Goal: Task Accomplishment & Management: Complete application form

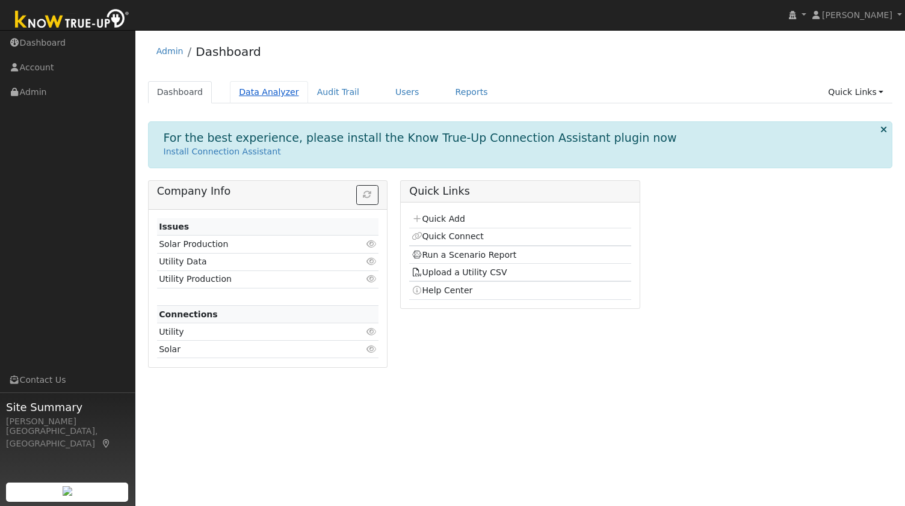
click at [244, 90] on link "Data Analyzer" at bounding box center [269, 92] width 78 height 22
click at [447, 153] on p "Install Connection Assistant" at bounding box center [520, 152] width 713 height 13
click at [444, 221] on link "Quick Add" at bounding box center [438, 219] width 54 height 10
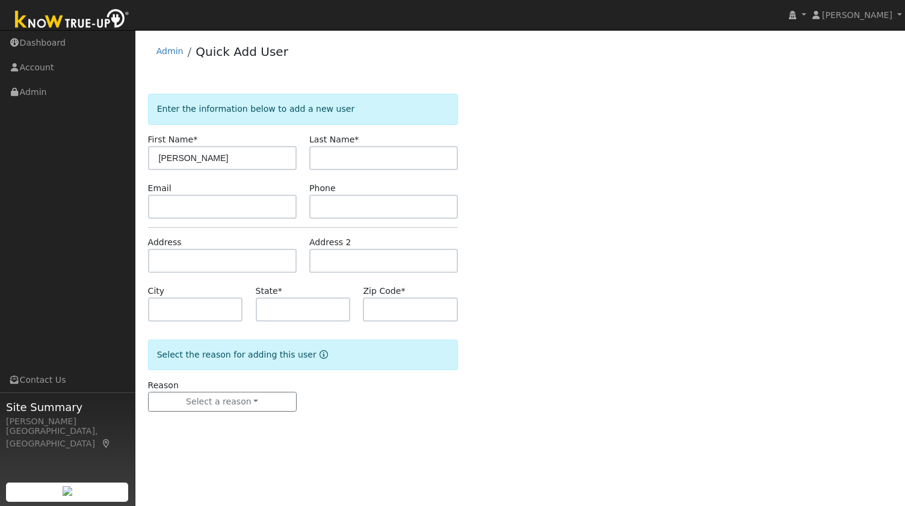
type input "William"
paste input "Bryson"
type input "Bryson"
click at [239, 205] on input "text" at bounding box center [222, 207] width 149 height 24
paste input "brryson6@gmail.com"
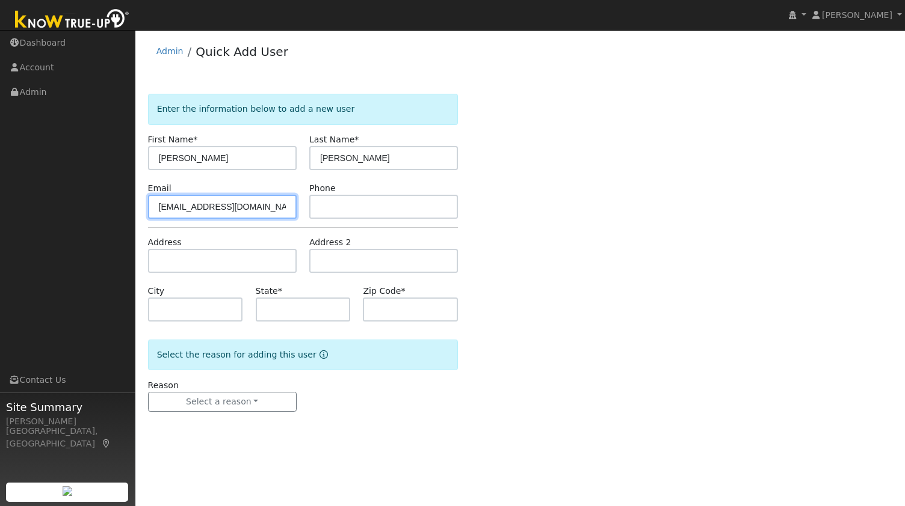
type input "brryson6@gmail.com"
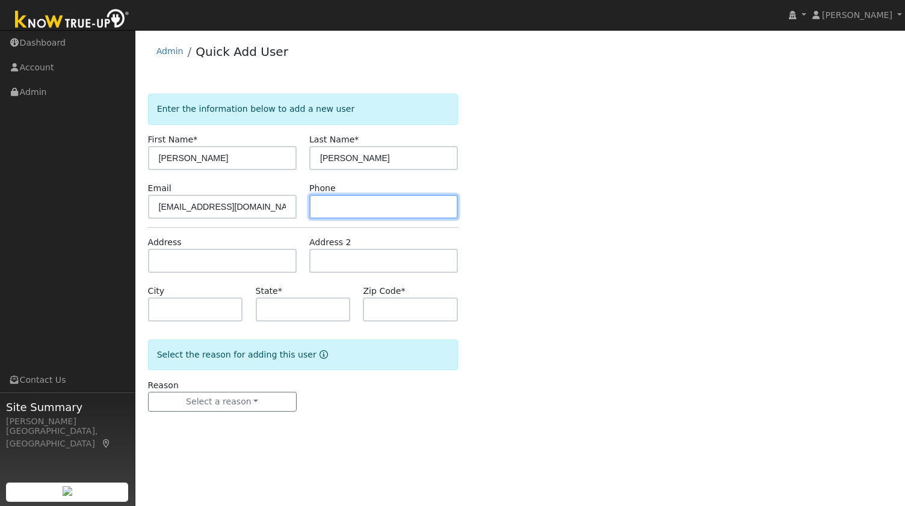
click at [343, 209] on input "text" at bounding box center [383, 207] width 149 height 24
paste input "5106047492"
type input "5106047492"
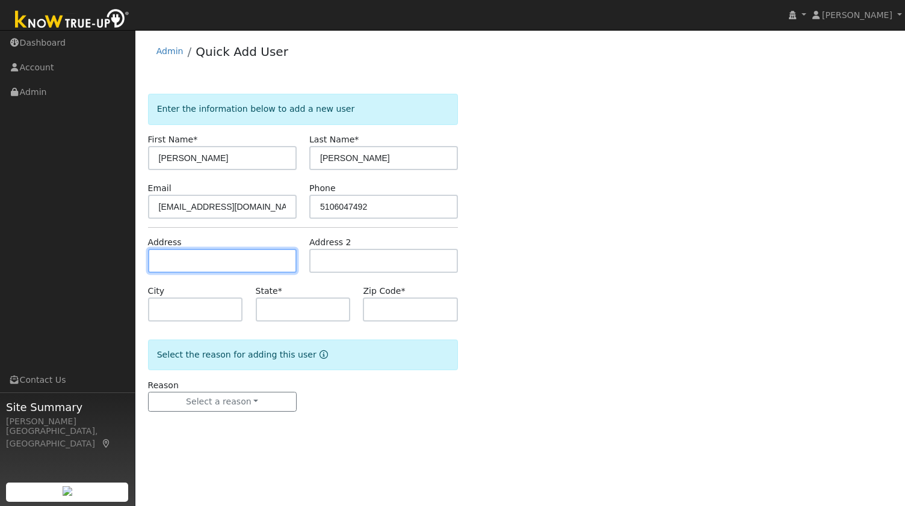
click at [236, 260] on input "text" at bounding box center [222, 261] width 149 height 24
paste input "1361 Sanderling Drive, Fairfield CA 94533"
type input "1361 Sanderling Drive"
type input "Fairfield"
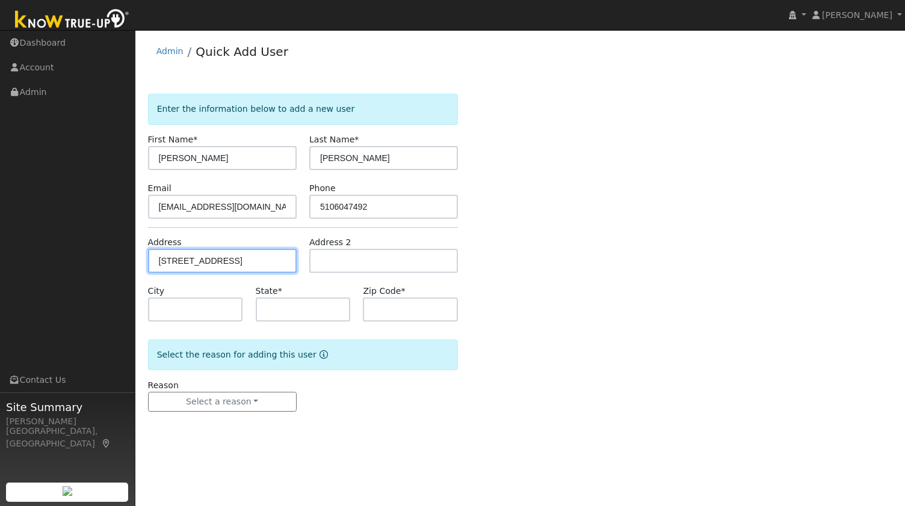
type input "CA"
type input "94533"
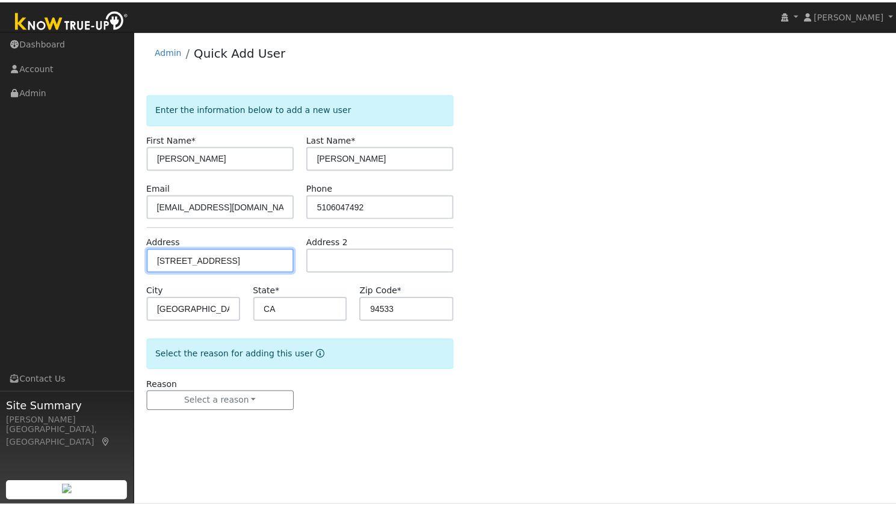
scroll to position [0, 0]
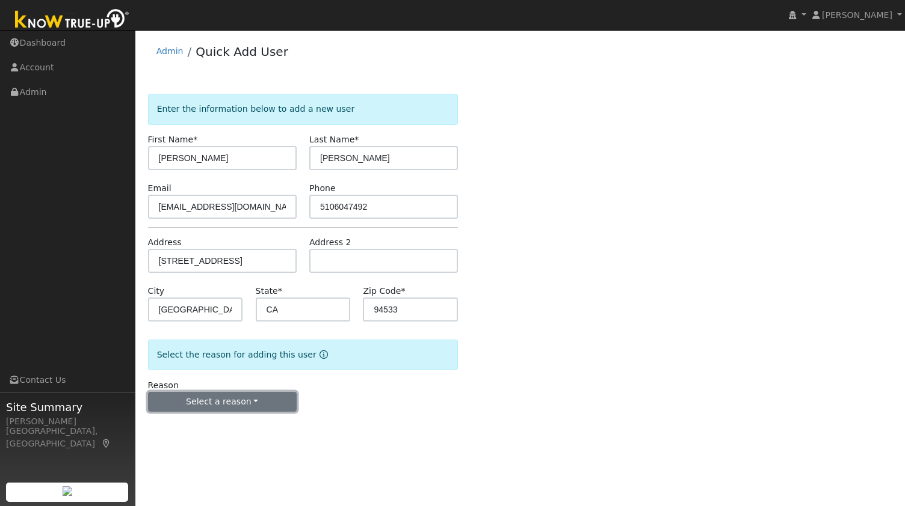
click at [216, 399] on button "Select a reason" at bounding box center [222, 402] width 149 height 20
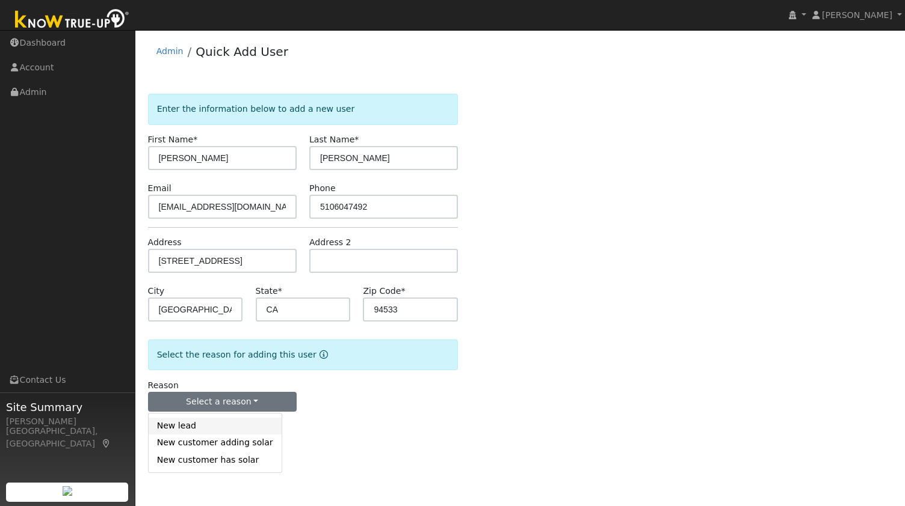
click at [206, 420] on link "New lead" at bounding box center [215, 426] width 133 height 17
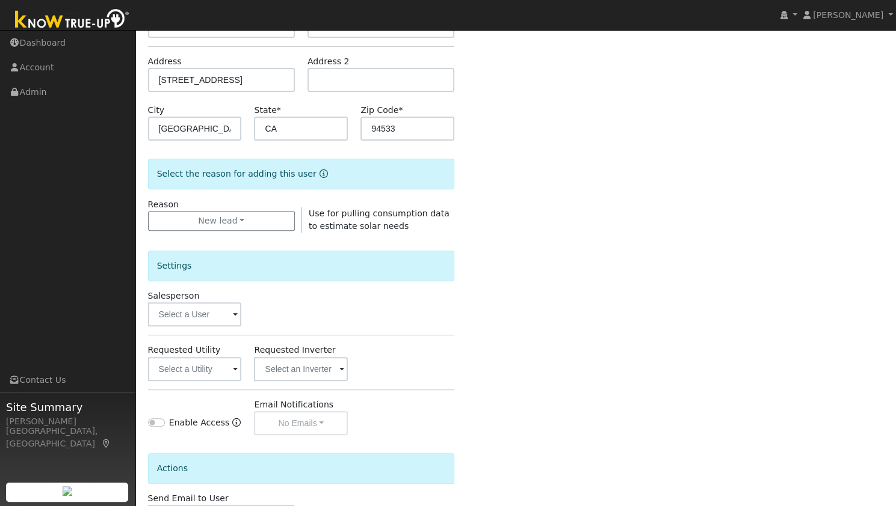
scroll to position [182, 0]
click at [221, 370] on input "text" at bounding box center [195, 369] width 94 height 24
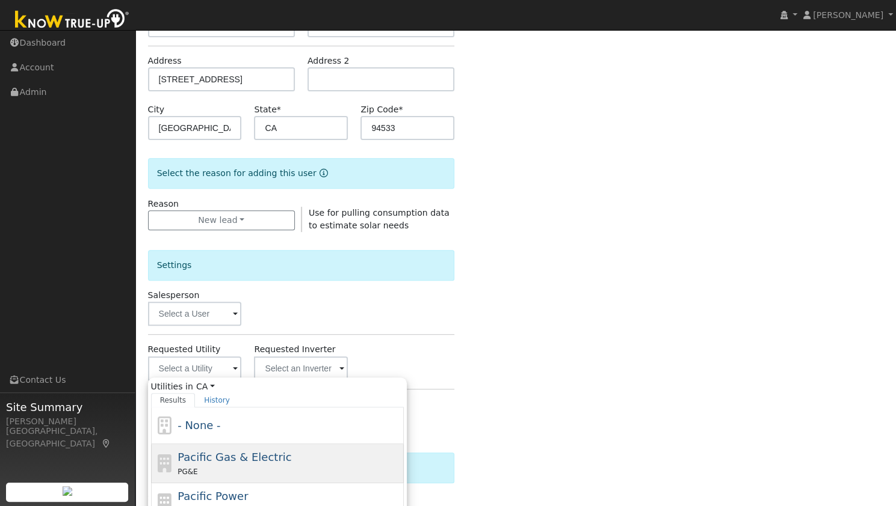
click at [307, 456] on div "Pacific Gas & Electric PG&E" at bounding box center [288, 463] width 223 height 29
type input "Pacific Gas & Electric"
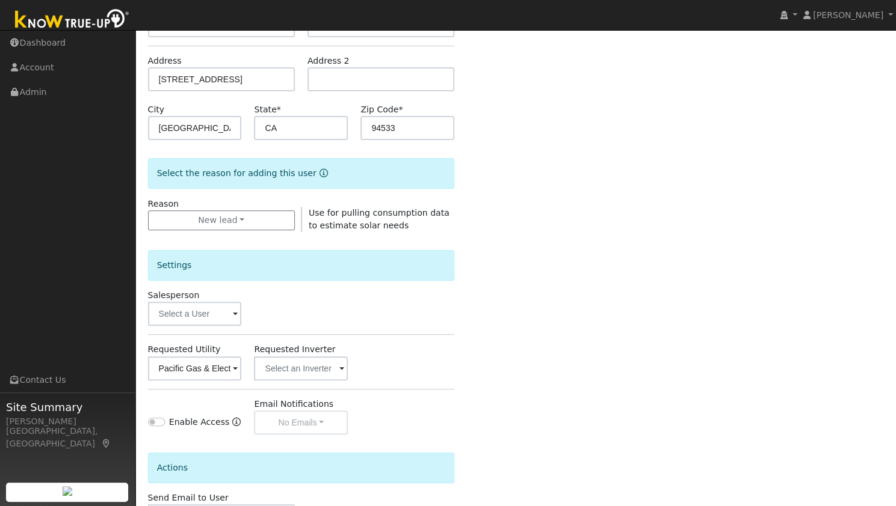
scroll to position [271, 0]
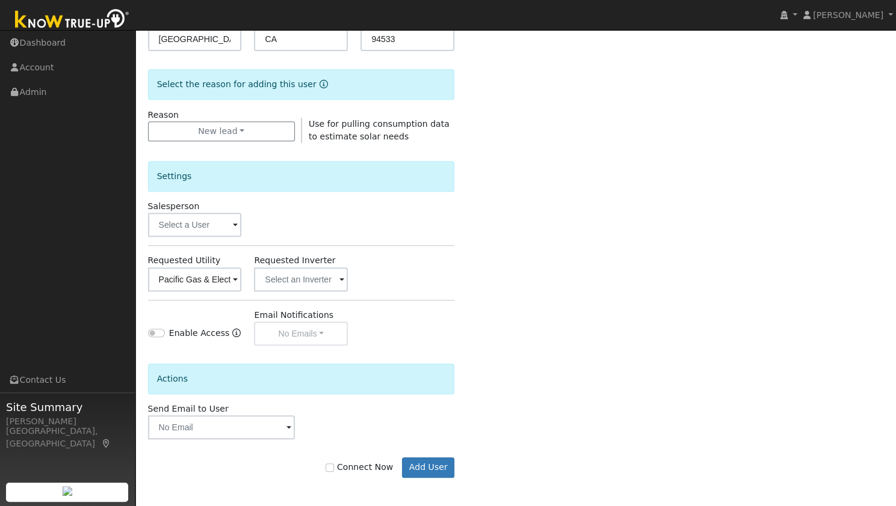
click at [374, 461] on label "Connect Now" at bounding box center [358, 467] width 67 height 13
click at [334, 464] on input "Connect Now" at bounding box center [329, 468] width 8 height 8
checkbox input "true"
click at [449, 468] on button "Add User" at bounding box center [428, 468] width 52 height 20
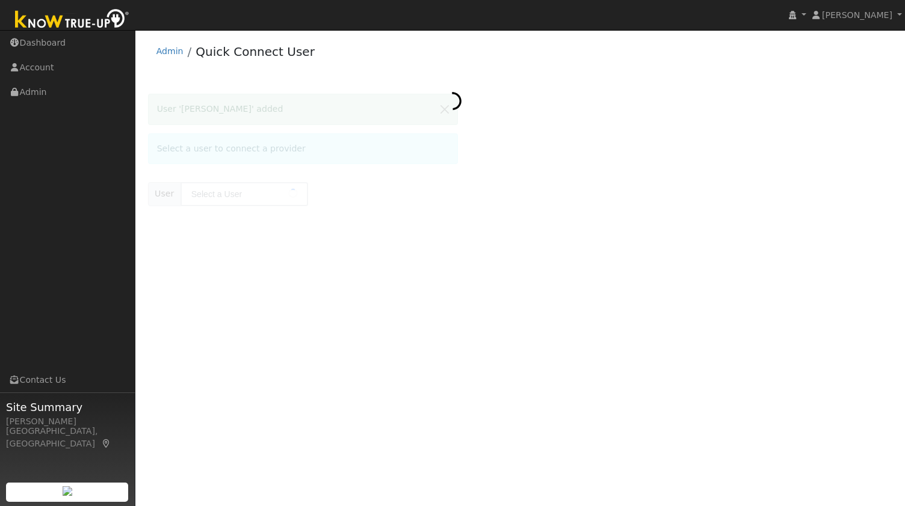
type input "[PERSON_NAME]"
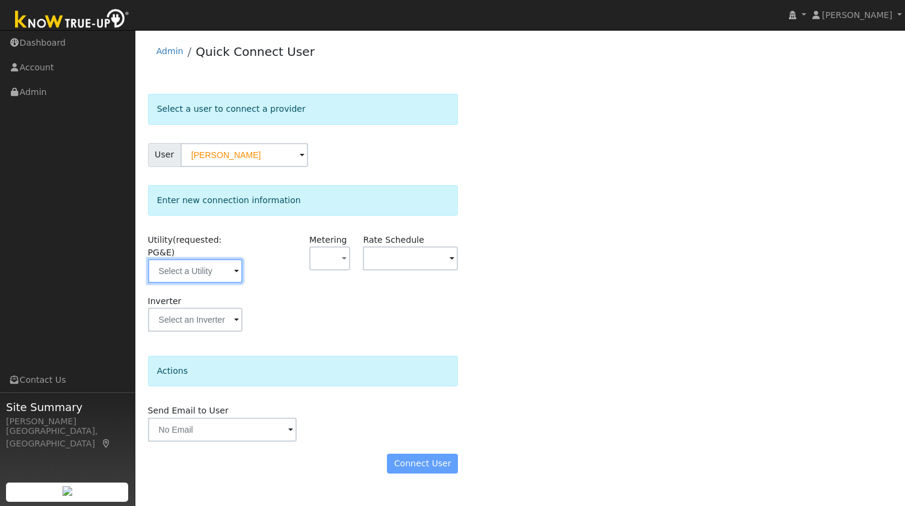
click at [197, 267] on input "text" at bounding box center [195, 271] width 95 height 24
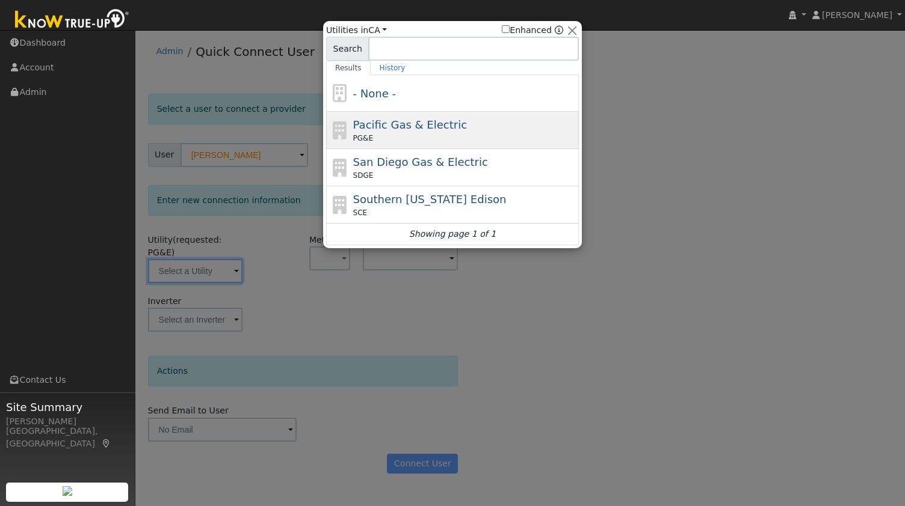
click at [432, 122] on span "Pacific Gas & Electric" at bounding box center [410, 124] width 114 height 13
type input "PG&E"
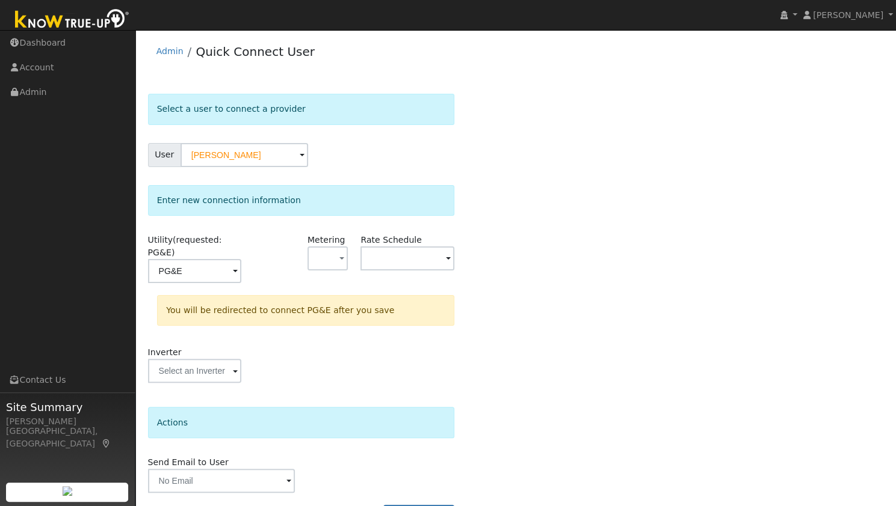
scroll to position [22, 0]
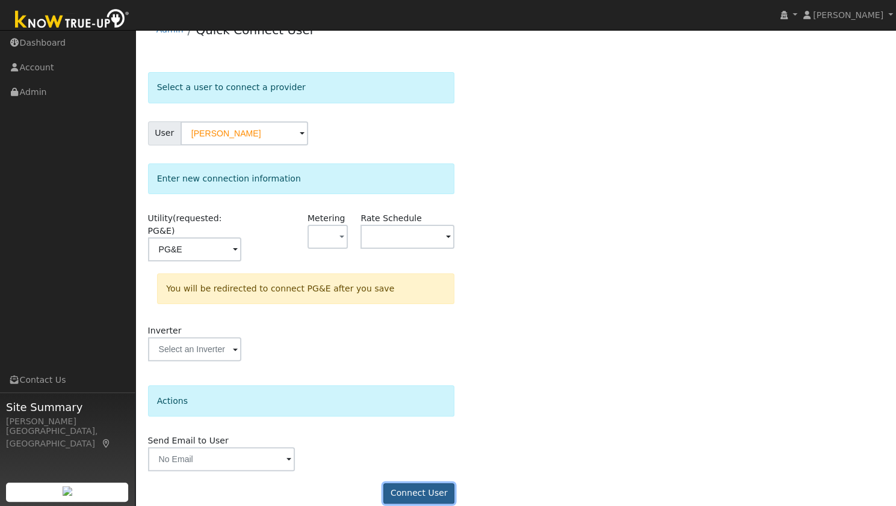
click at [414, 484] on button "Connect User" at bounding box center [418, 494] width 71 height 20
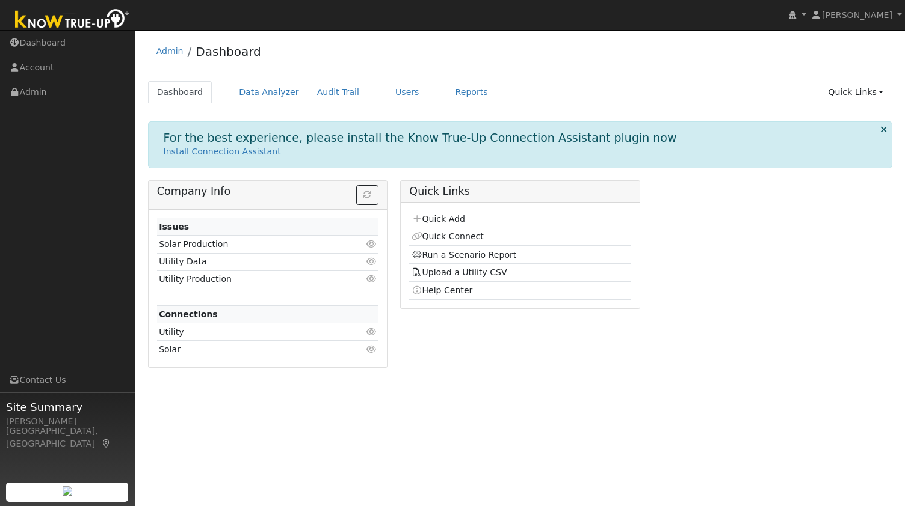
click at [438, 217] on link "Quick Add" at bounding box center [438, 219] width 54 height 10
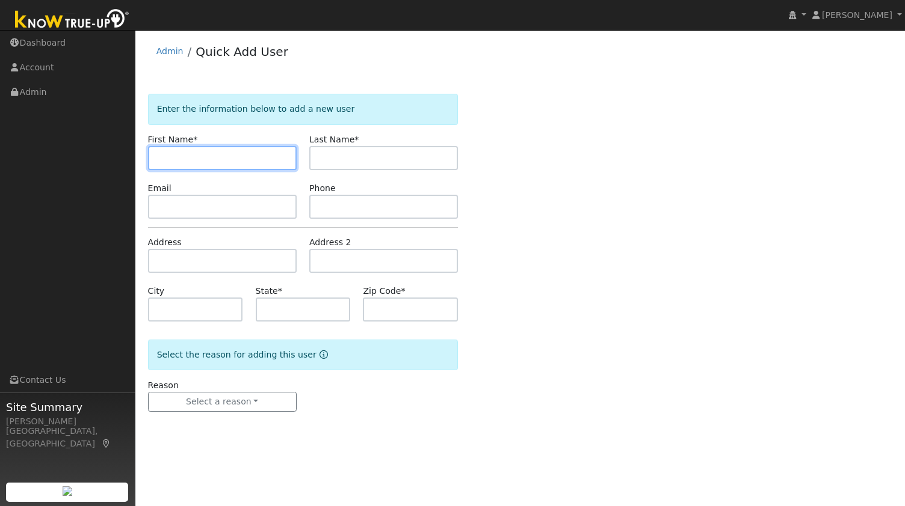
click at [209, 160] on input "text" at bounding box center [222, 158] width 149 height 24
click at [97, 28] on img at bounding box center [72, 20] width 126 height 27
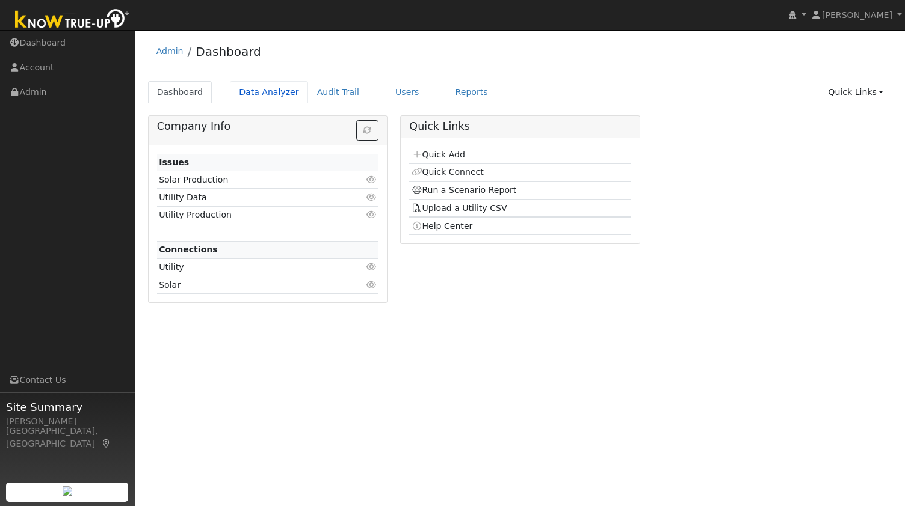
click at [269, 91] on link "Data Analyzer" at bounding box center [269, 92] width 78 height 22
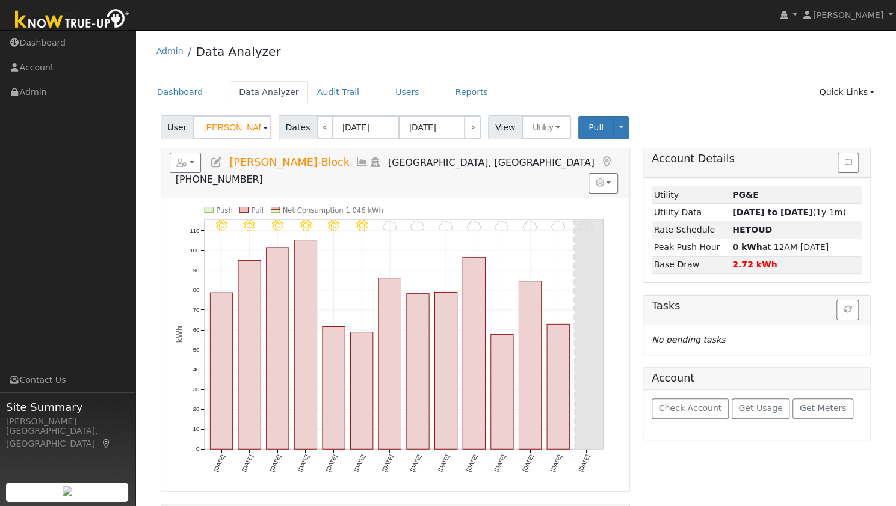
click at [244, 131] on input "[PERSON_NAME]-Block" at bounding box center [232, 127] width 78 height 24
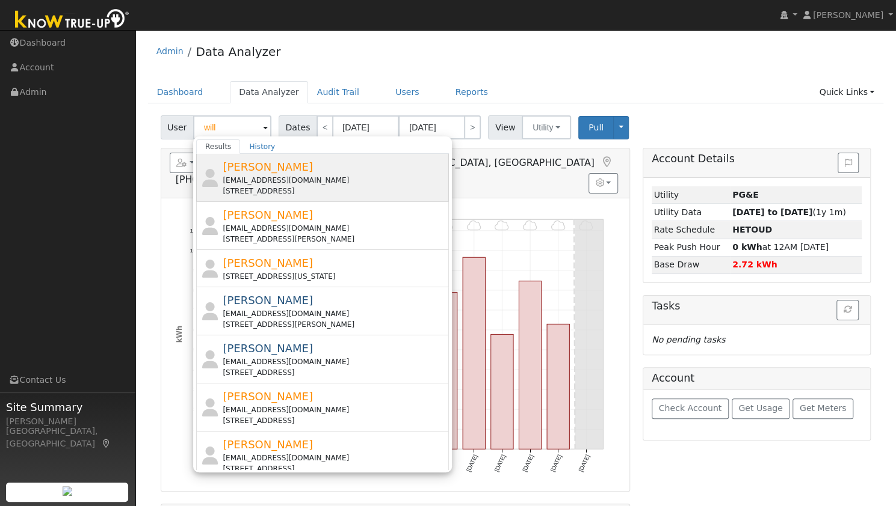
click at [284, 182] on div "[EMAIL_ADDRESS][DOMAIN_NAME]" at bounding box center [334, 180] width 223 height 11
type input "[PERSON_NAME]"
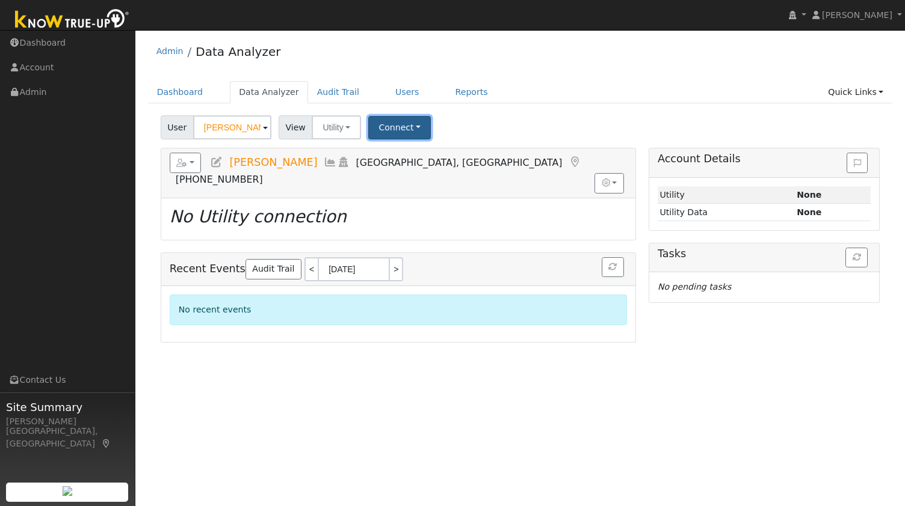
click at [391, 127] on button "Connect" at bounding box center [399, 127] width 63 height 23
click at [404, 179] on link "Quick Connect" at bounding box center [416, 179] width 94 height 17
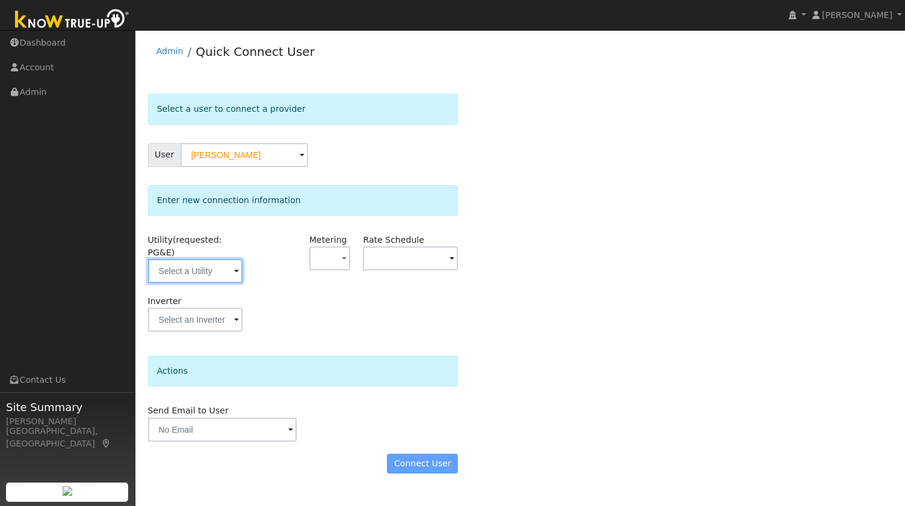
click at [214, 259] on input "text" at bounding box center [195, 271] width 95 height 24
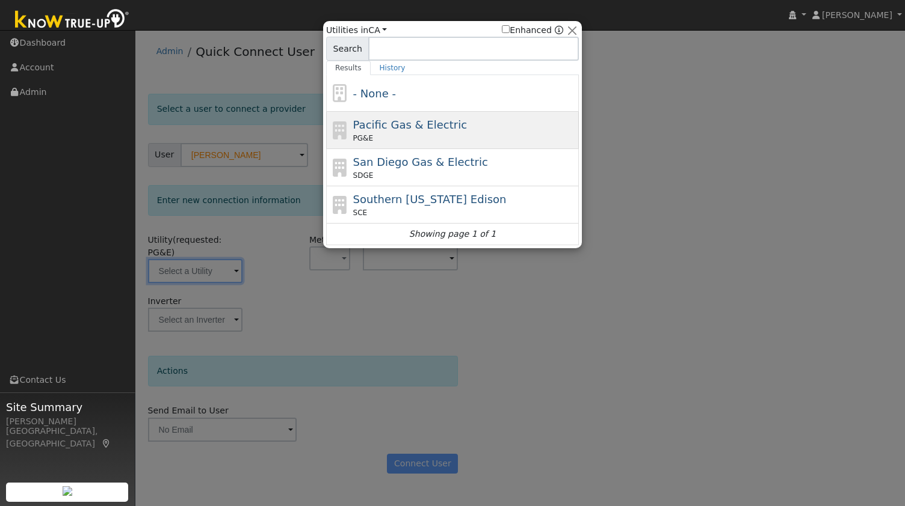
click at [443, 134] on div "PG&E" at bounding box center [464, 138] width 223 height 11
type input "PG&E"
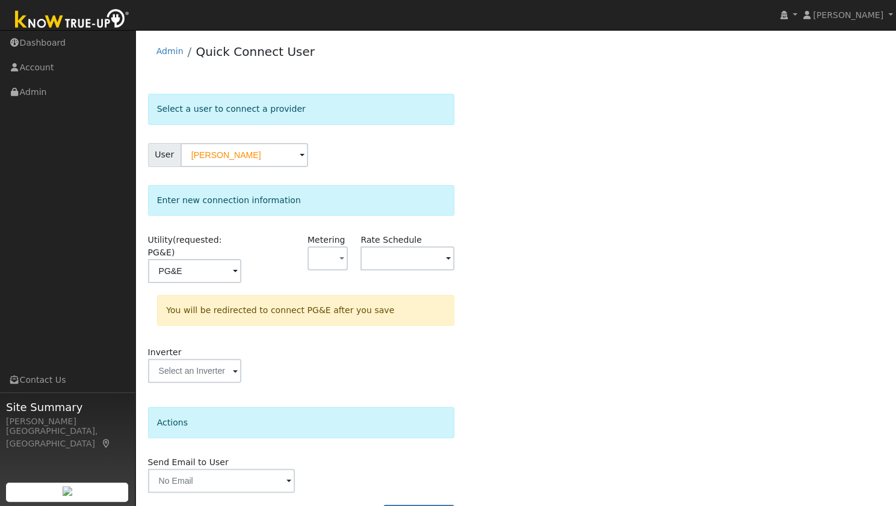
scroll to position [22, 0]
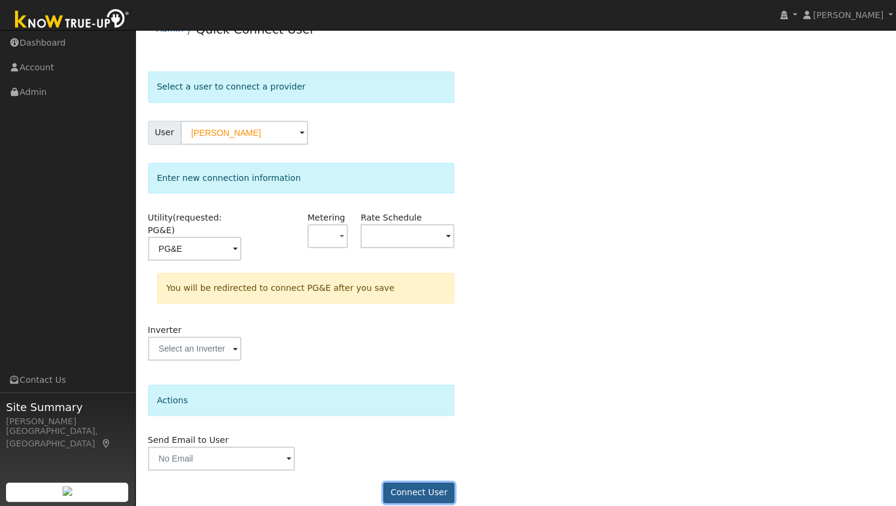
click at [420, 487] on button "Connect User" at bounding box center [418, 493] width 71 height 20
